Goal: Task Accomplishment & Management: Manage account settings

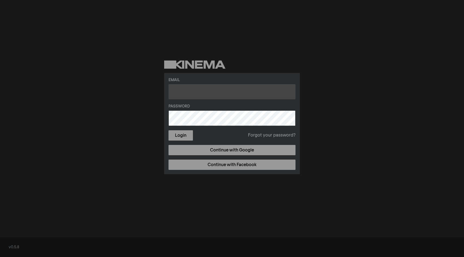
click at [174, 91] on input "text" at bounding box center [231, 91] width 127 height 15
type input "[PERSON_NAME][EMAIL_ADDRESS][PERSON_NAME][PERSON_NAME][DOMAIN_NAME]"
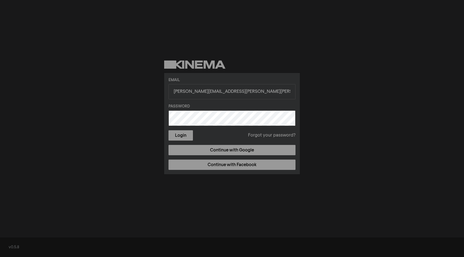
click at [262, 135] on link "Forgot your password?" at bounding box center [271, 135] width 47 height 7
click at [184, 136] on button "Login" at bounding box center [180, 135] width 24 height 10
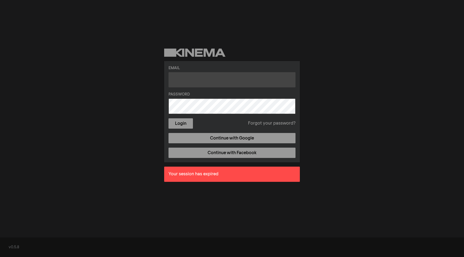
click at [183, 77] on input "text" at bounding box center [231, 79] width 127 height 15
type input "[PERSON_NAME][EMAIL_ADDRESS][PERSON_NAME][PERSON_NAME][DOMAIN_NAME]"
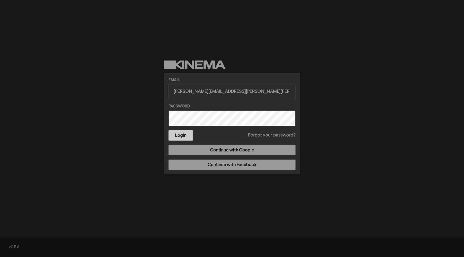
click at [180, 137] on button "Login" at bounding box center [180, 135] width 24 height 10
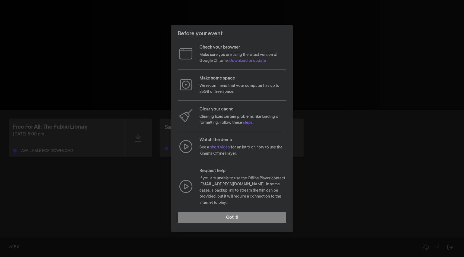
click at [149, 38] on div "Before your event Check your browser Make sure you are using the latest version…" at bounding box center [232, 128] width 464 height 257
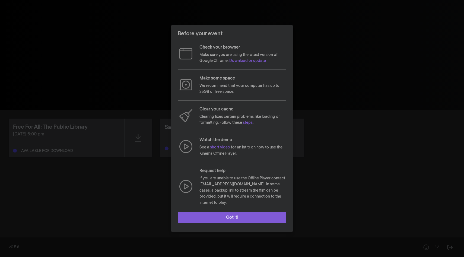
click at [209, 214] on button "Got it!" at bounding box center [232, 217] width 108 height 11
